Goal: Information Seeking & Learning: Check status

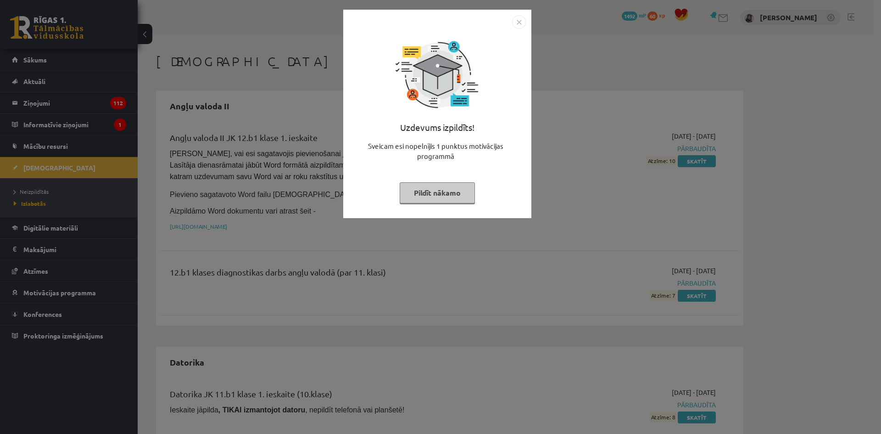
click at [516, 22] on img "Close" at bounding box center [519, 22] width 14 height 14
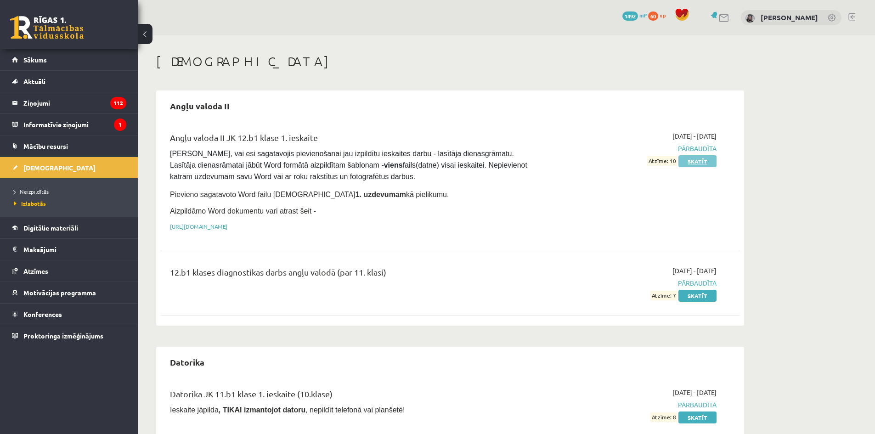
click at [698, 160] on link "Skatīt" at bounding box center [697, 161] width 38 height 12
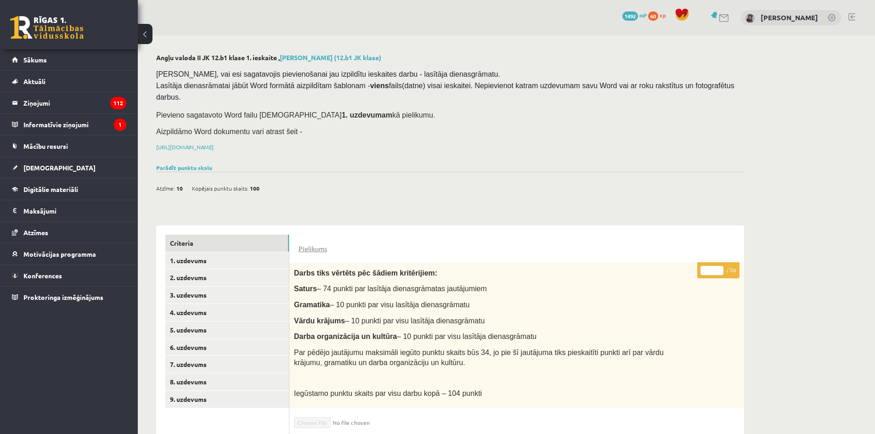
scroll to position [119, 0]
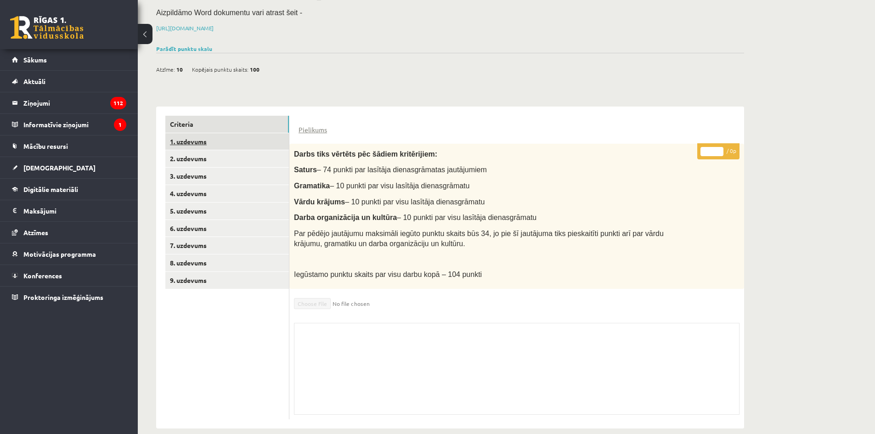
click at [281, 133] on link "1. uzdevums" at bounding box center [227, 141] width 124 height 17
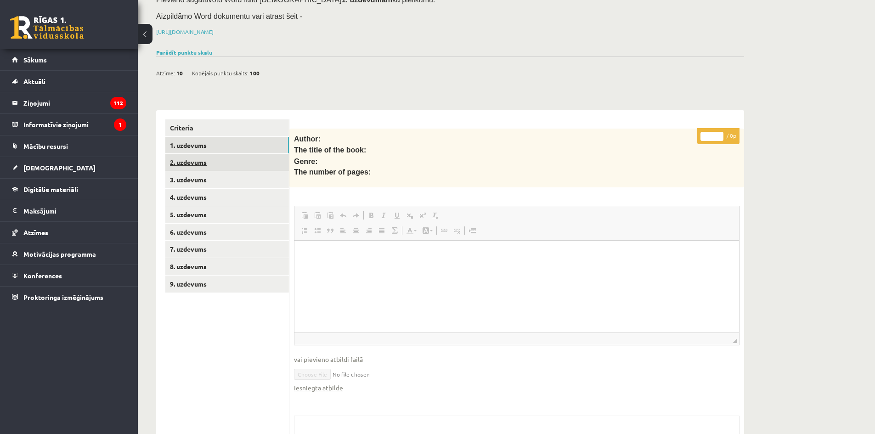
scroll to position [0, 0]
click at [277, 154] on link "2. uzdevums" at bounding box center [227, 162] width 124 height 17
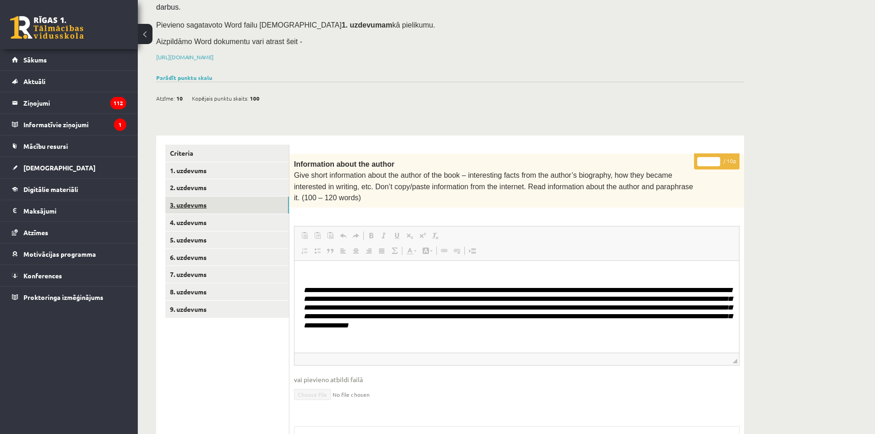
click at [275, 197] on link "3. uzdevums" at bounding box center [227, 205] width 124 height 17
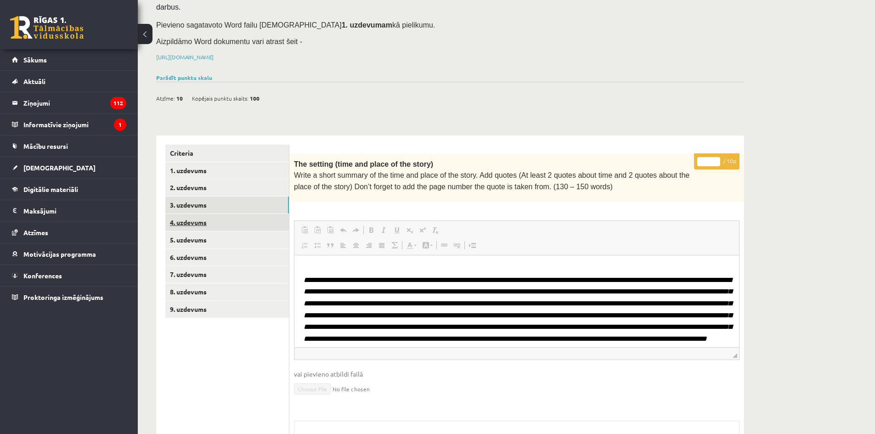
click at [275, 214] on link "4. uzdevums" at bounding box center [227, 222] width 124 height 17
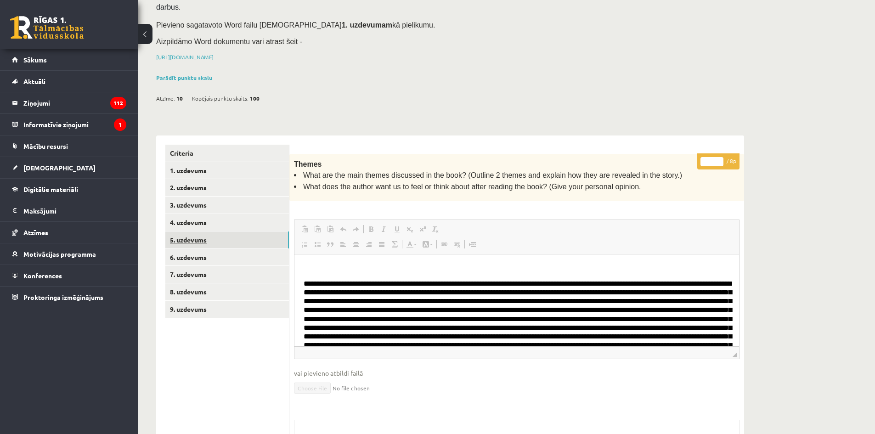
click at [275, 231] on link "5. uzdevums" at bounding box center [227, 239] width 124 height 17
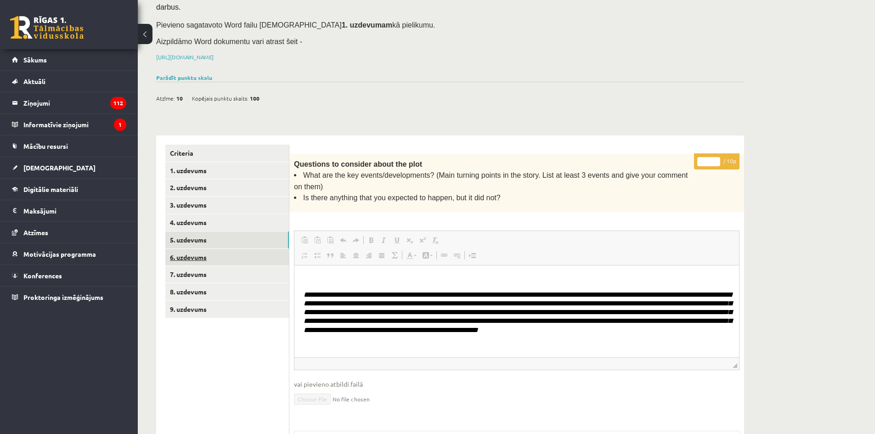
click at [275, 249] on link "6. uzdevums" at bounding box center [227, 257] width 124 height 17
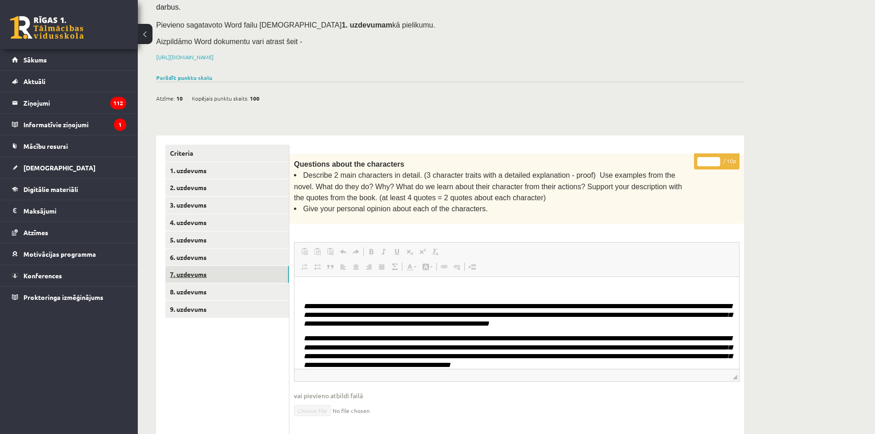
click at [279, 266] on link "7. uzdevums" at bounding box center [227, 274] width 124 height 17
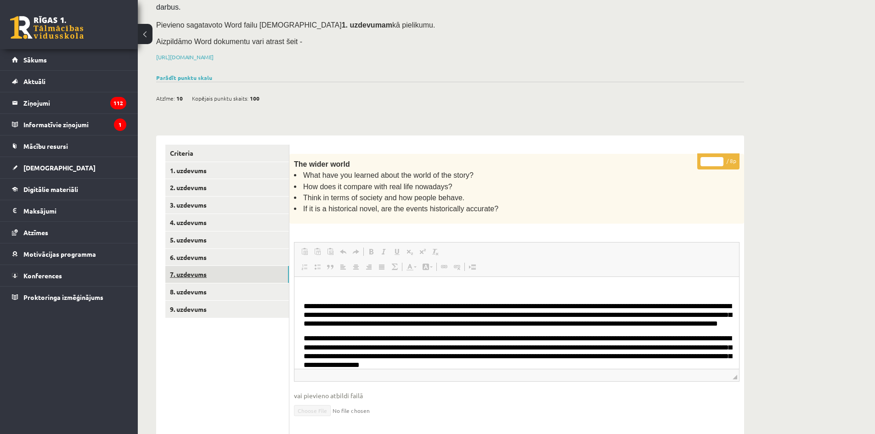
click at [279, 267] on link "7. uzdevums" at bounding box center [227, 274] width 124 height 17
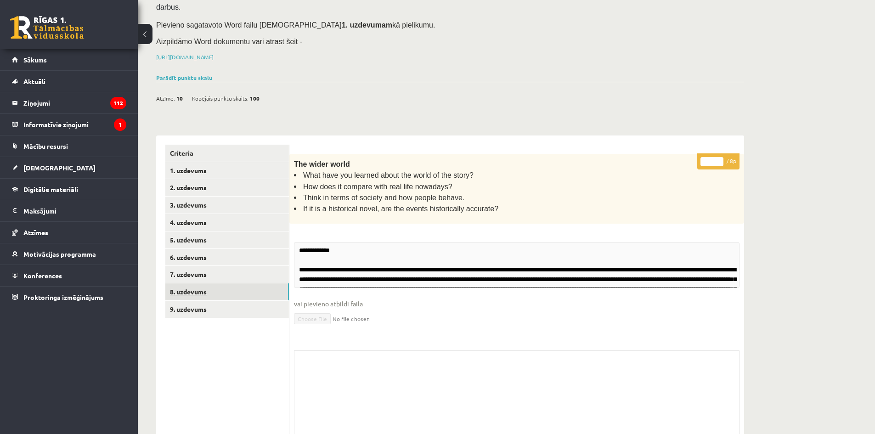
click at [283, 283] on link "8. uzdevums" at bounding box center [227, 291] width 124 height 17
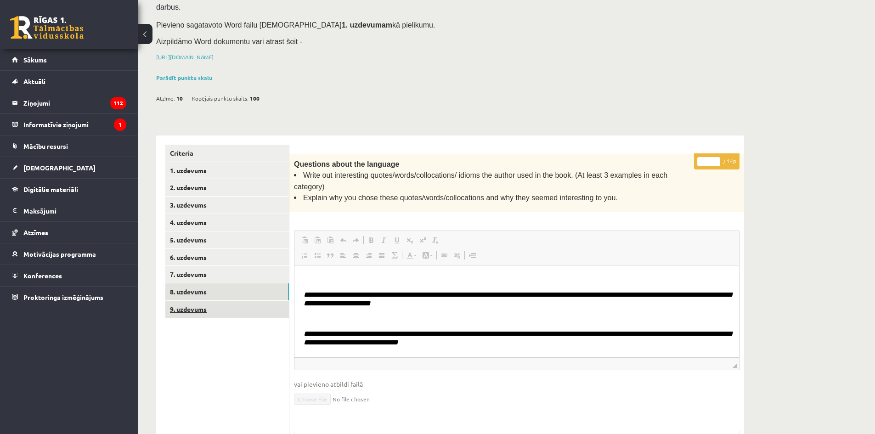
click at [282, 301] on link "9. uzdevums" at bounding box center [227, 309] width 124 height 17
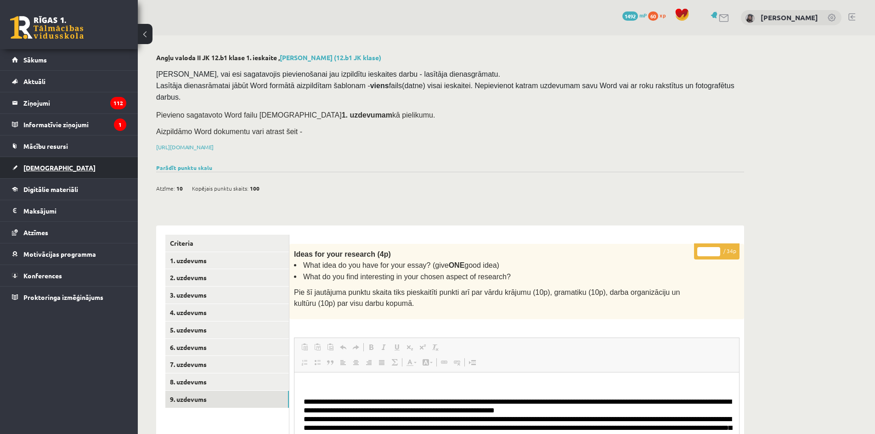
click at [48, 165] on span "[DEMOGRAPHIC_DATA]" at bounding box center [59, 167] width 72 height 8
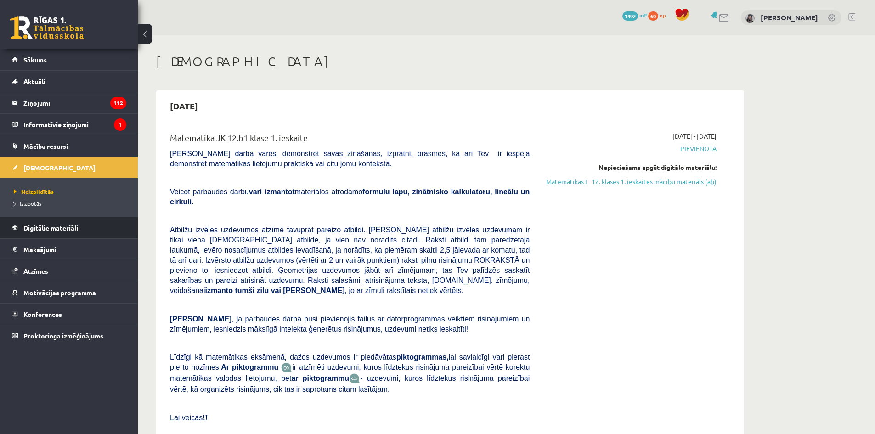
click at [39, 232] on link "Digitālie materiāli" at bounding box center [69, 227] width 114 height 21
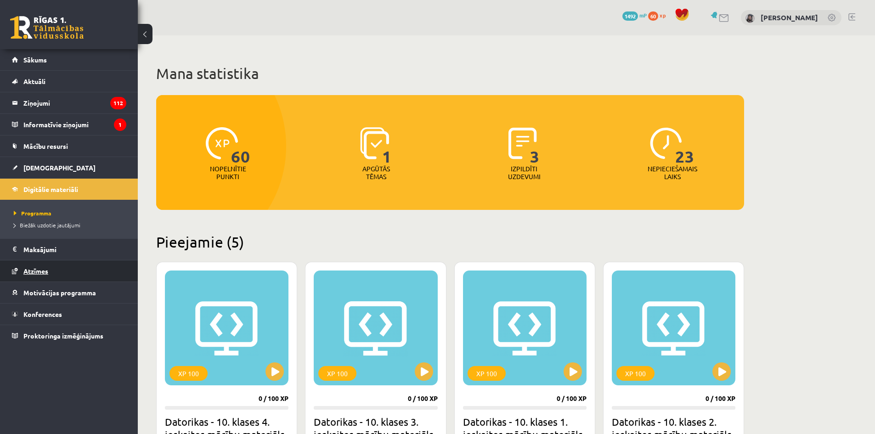
click at [39, 270] on span "Atzīmes" at bounding box center [35, 271] width 25 height 8
